Goal: Find specific page/section: Find specific page/section

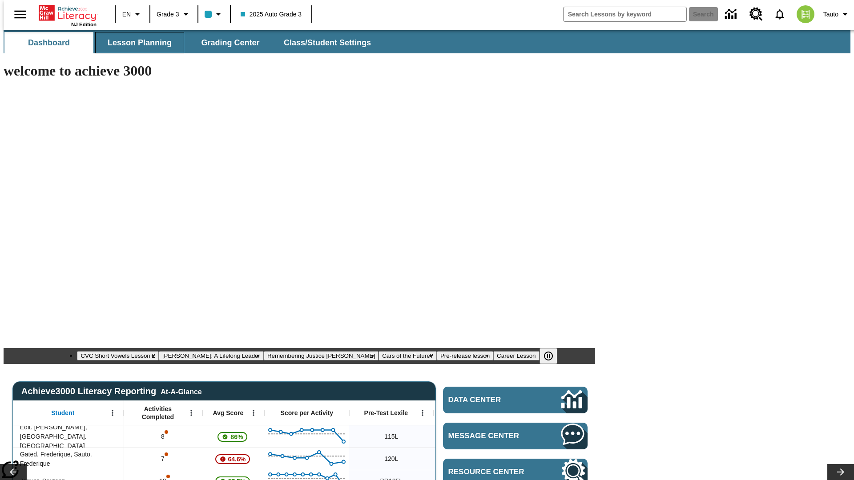
click at [136, 43] on span "Lesson Planning" at bounding box center [140, 43] width 64 height 10
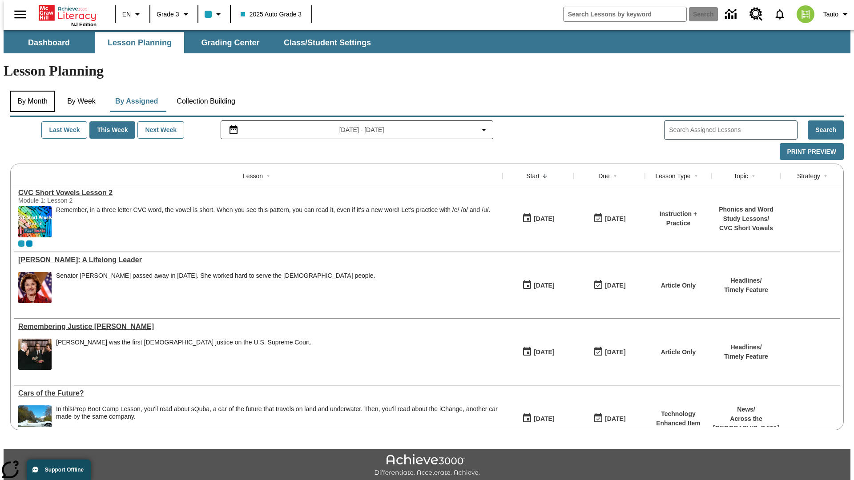
click at [30, 91] on button "By Month" at bounding box center [32, 101] width 44 height 21
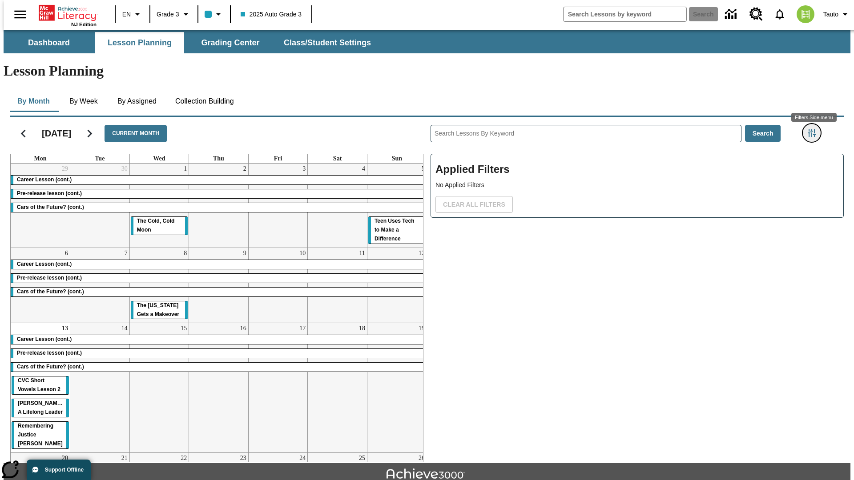
click at [814, 129] on icon "Filters Side menu" at bounding box center [811, 133] width 8 height 8
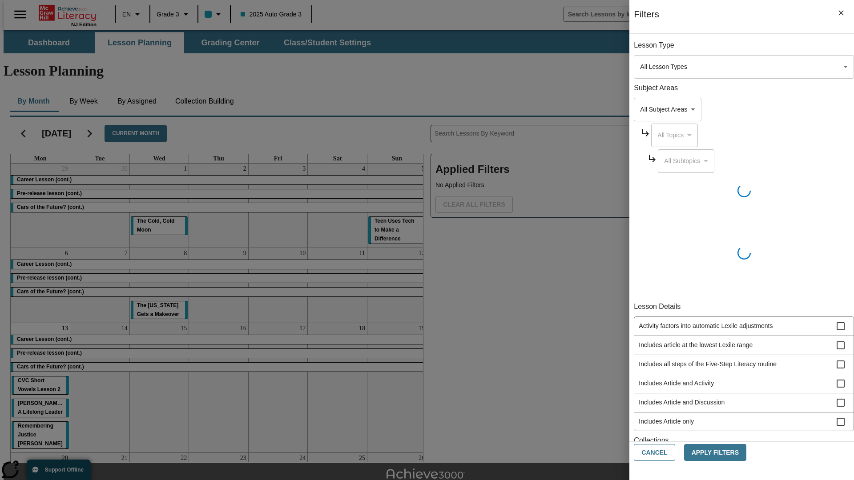
click at [640, 67] on body "Skip to main content [GEOGRAPHIC_DATA] Edition EN Grade 3 2025 Auto Grade 3 Sea…" at bounding box center [427, 275] width 847 height 490
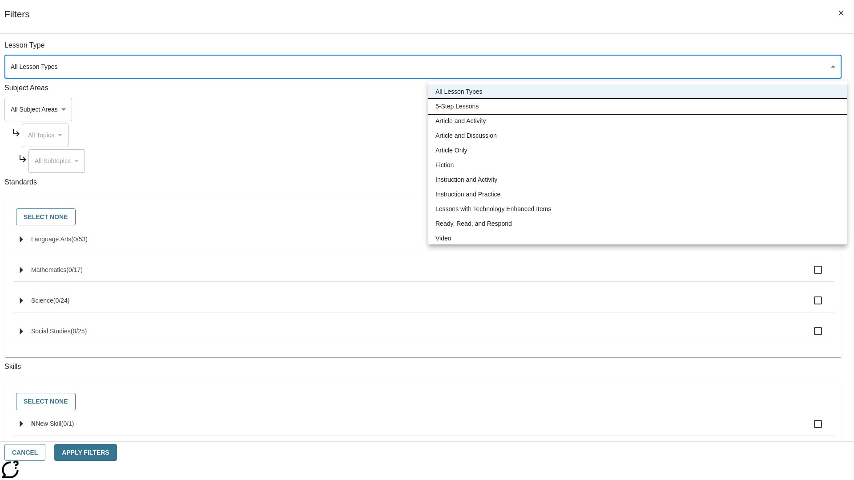
click at [637, 106] on li "5-Step Lessons" at bounding box center [637, 106] width 418 height 15
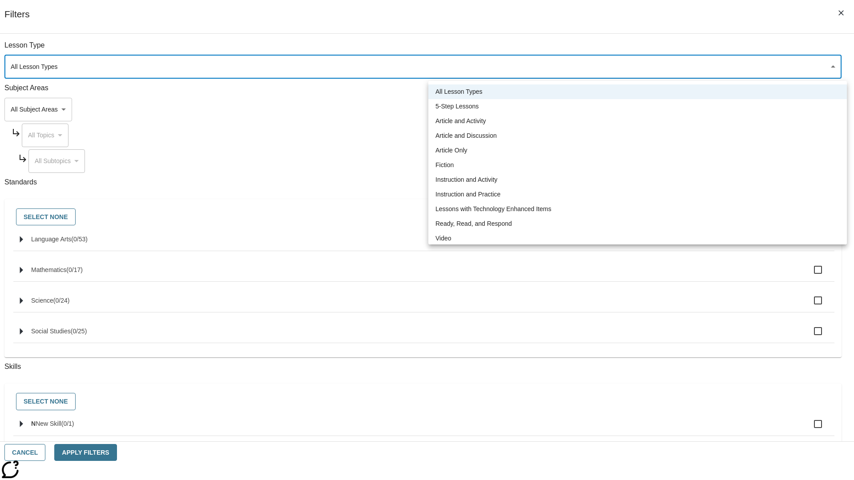
type input "1"
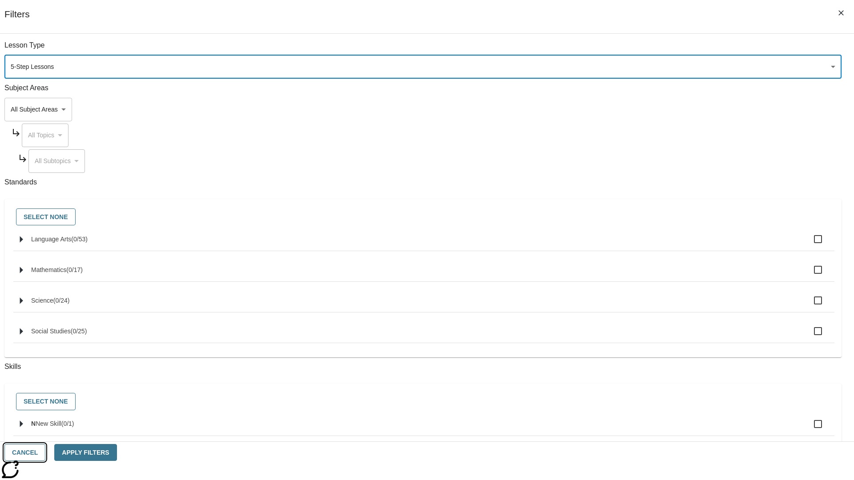
click at [45, 453] on button "Cancel" at bounding box center [24, 452] width 41 height 17
click at [814, 129] on icon "Filters Side menu" at bounding box center [811, 133] width 8 height 8
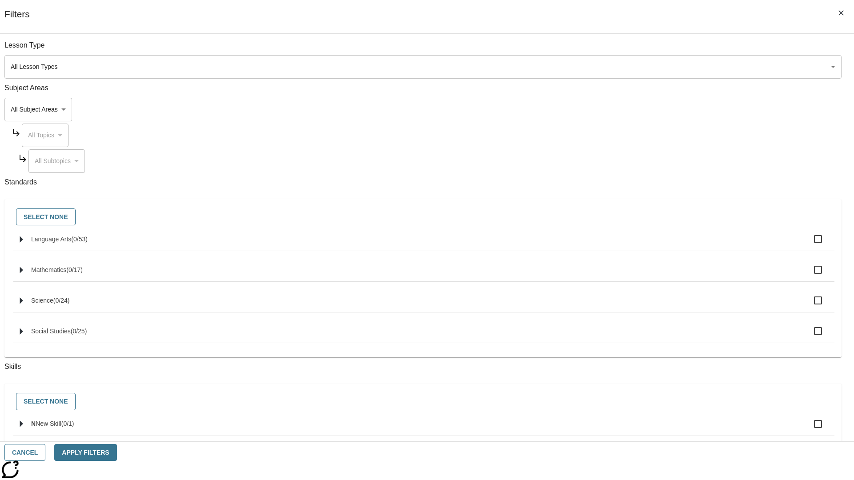
click at [640, 67] on body "Skip to main content [GEOGRAPHIC_DATA] Edition EN Grade 3 2025 Auto Grade 3 Sea…" at bounding box center [427, 275] width 847 height 490
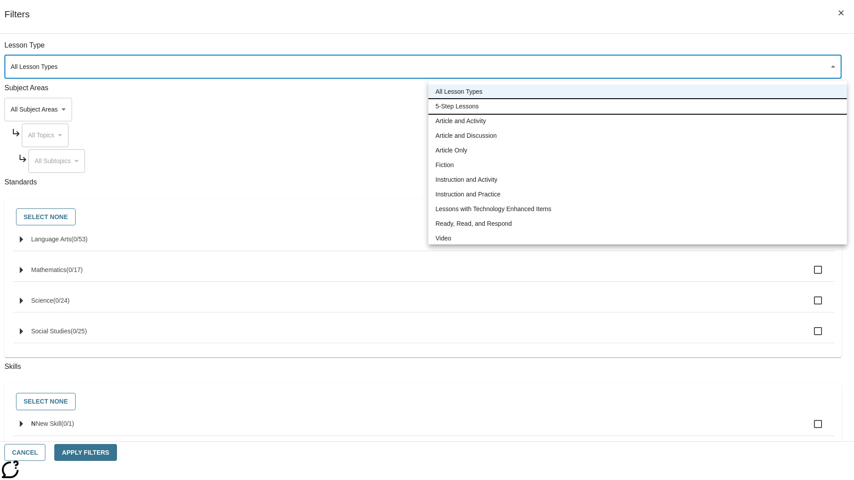
click at [637, 106] on li "5-Step Lessons" at bounding box center [637, 106] width 418 height 15
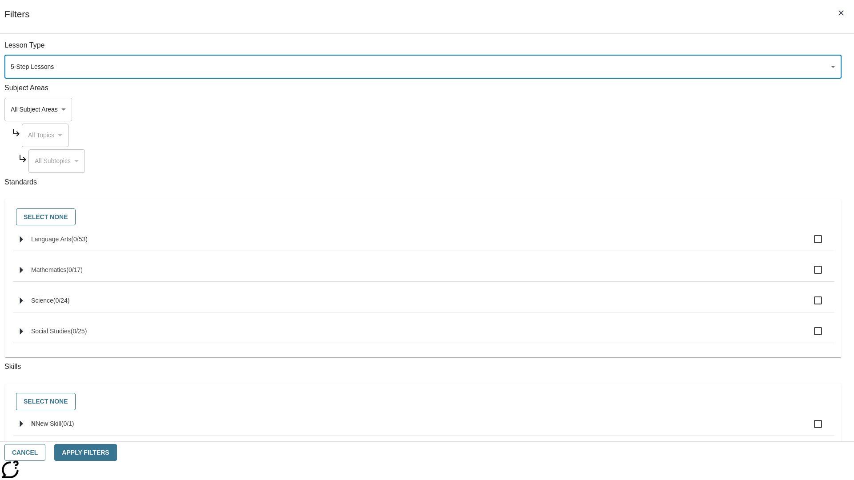
type input "1"
click at [116, 453] on button "Apply Filters" at bounding box center [85, 452] width 62 height 17
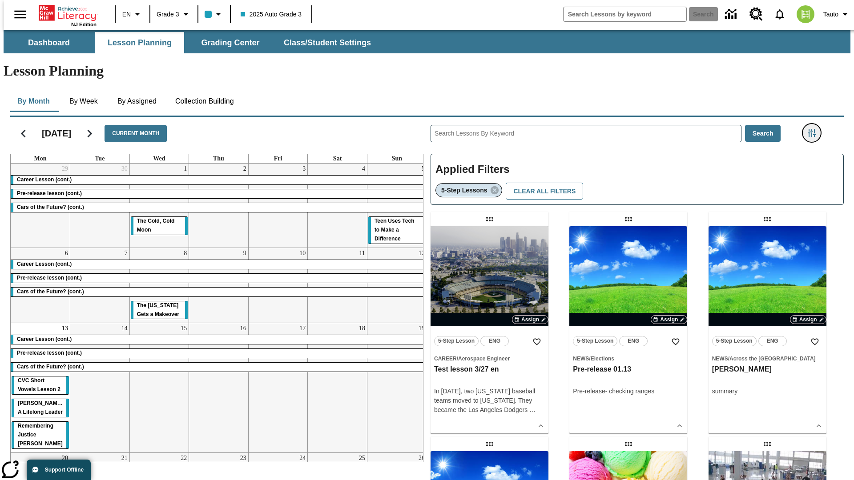
click at [814, 129] on icon "Filters Side menu" at bounding box center [811, 133] width 8 height 8
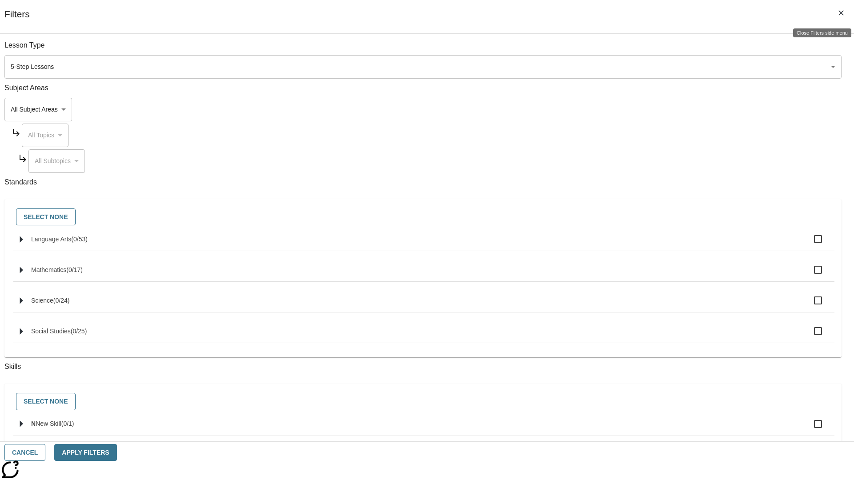
click at [841, 13] on icon "Close Filters side menu" at bounding box center [840, 12] width 5 height 5
click at [814, 129] on icon "Filters Side menu" at bounding box center [811, 133] width 8 height 8
